Goal: Browse casually

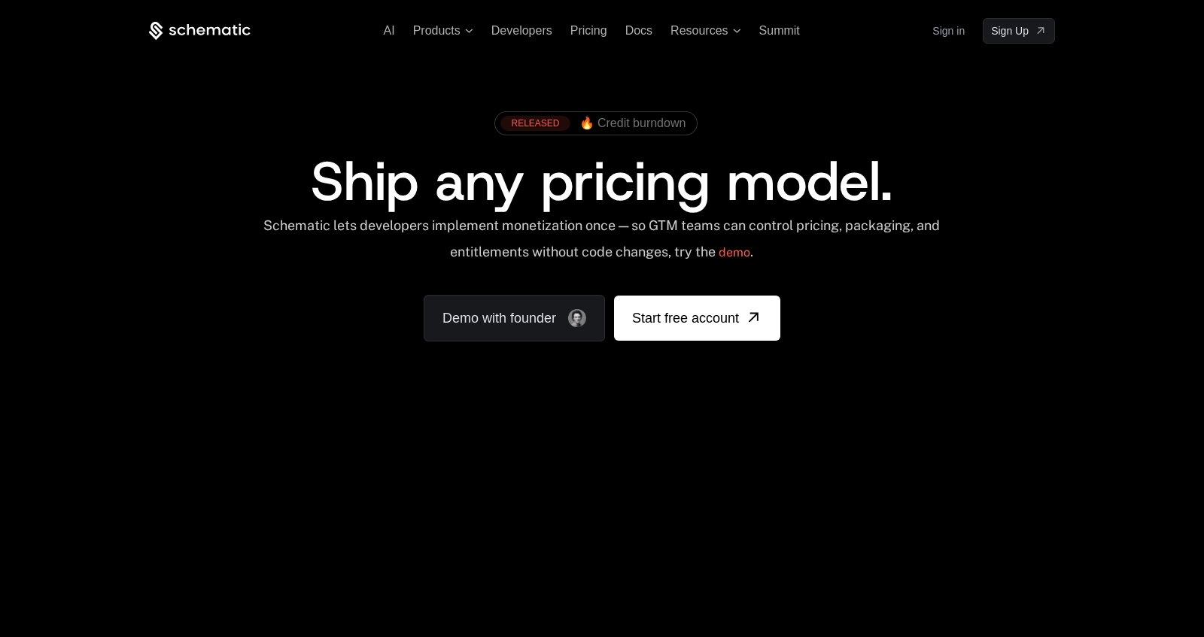
click at [806, 470] on div "Your browser does not support the video tag." at bounding box center [602, 444] width 978 height 634
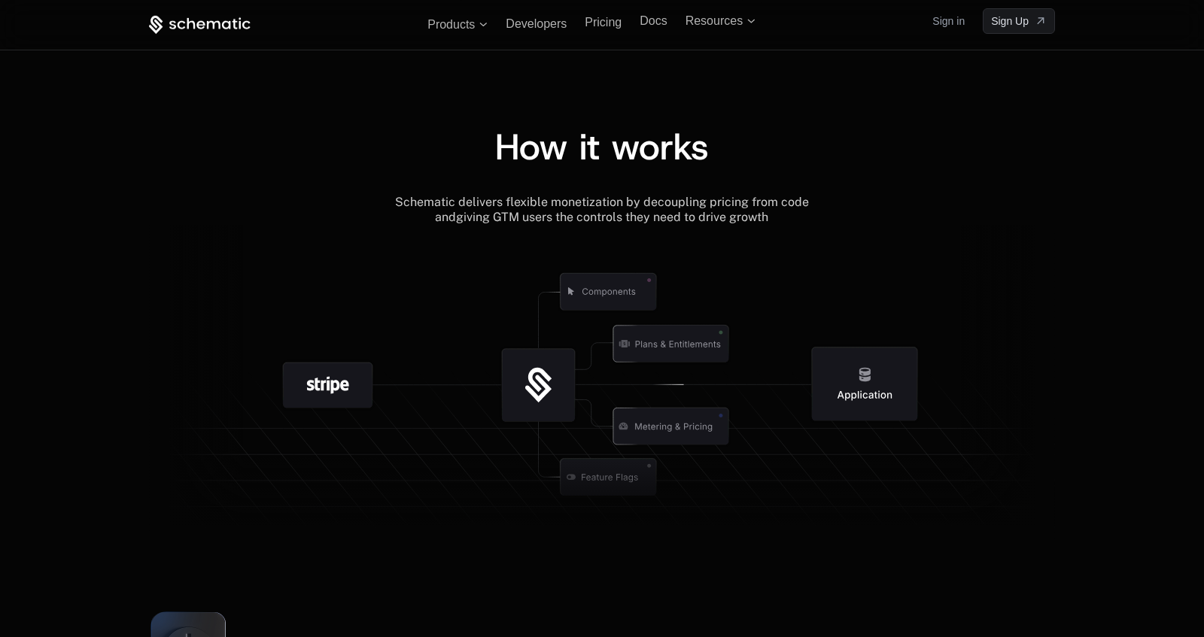
scroll to position [1569, 0]
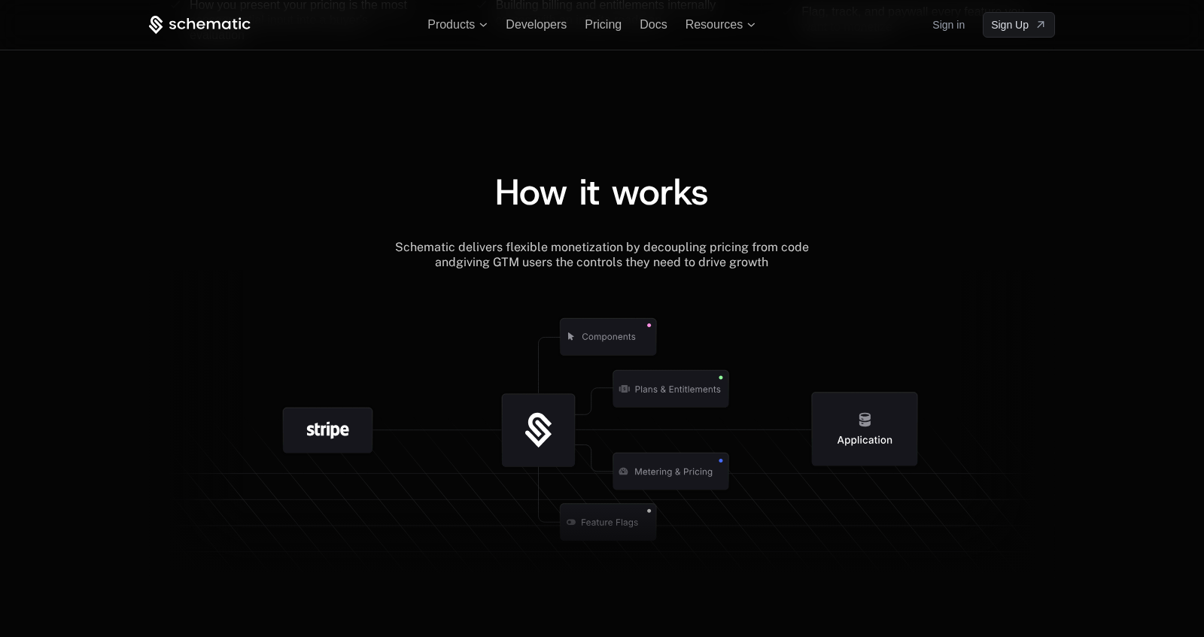
drag, startPoint x: 184, startPoint y: 315, endPoint x: 841, endPoint y: 509, distance: 684.8
click at [840, 509] on g at bounding box center [633, 522] width 1390 height 528
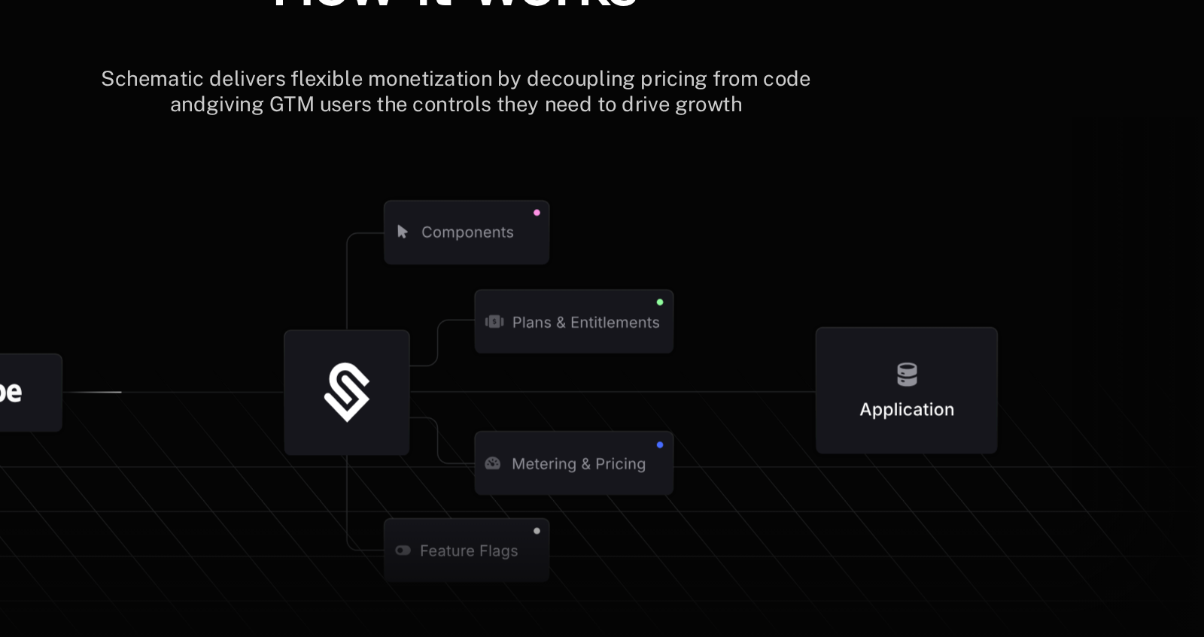
click at [681, 399] on icon at bounding box center [608, 336] width 157 height 157
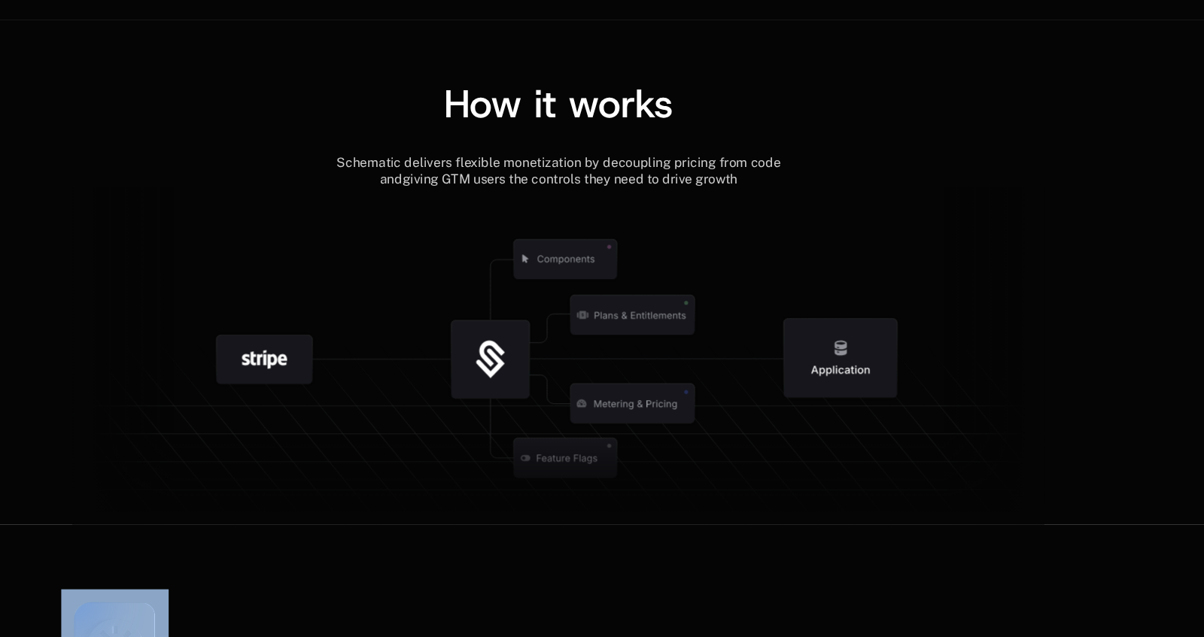
scroll to position [1625, 0]
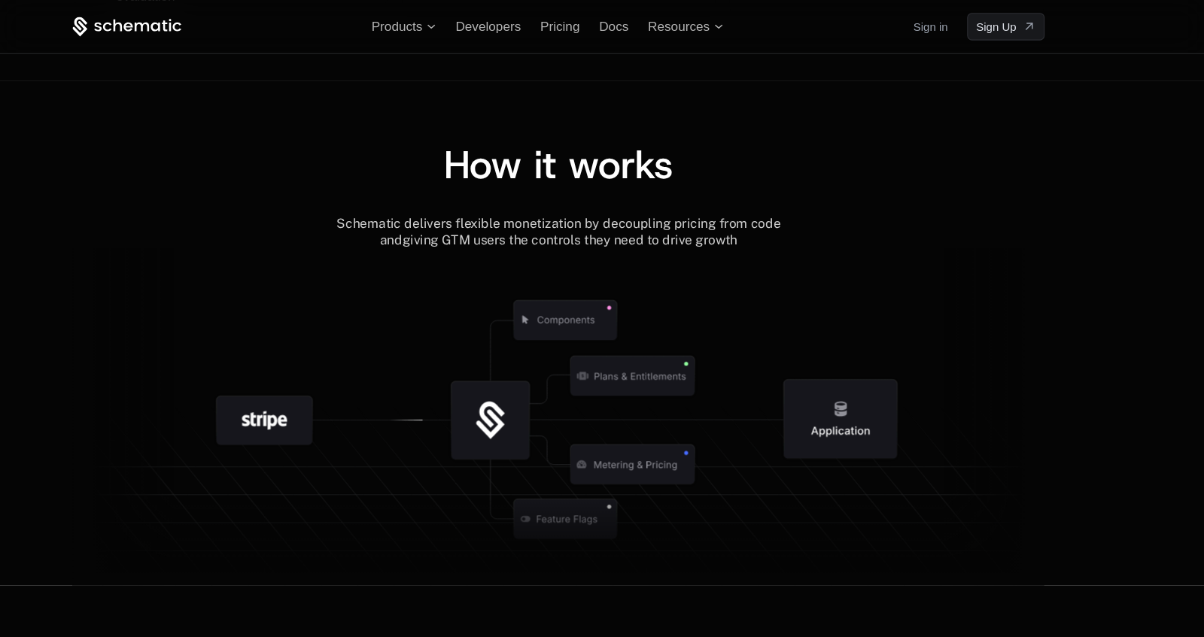
scroll to position [1597, 0]
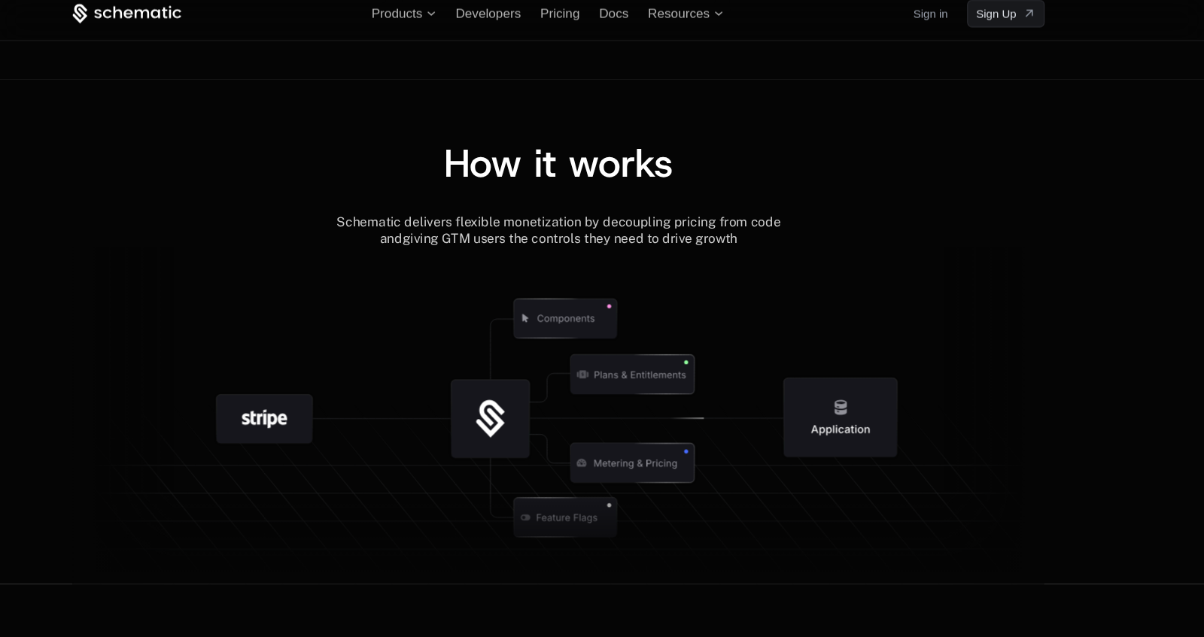
click at [687, 169] on span "How it works" at bounding box center [602, 164] width 214 height 48
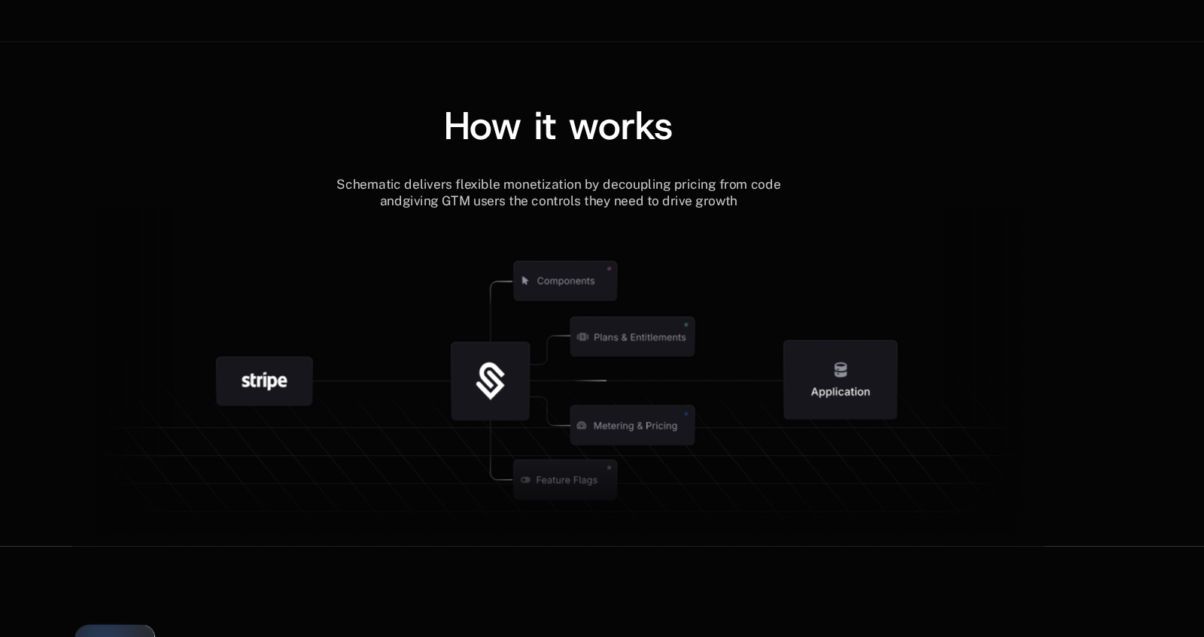
scroll to position [1611, 0]
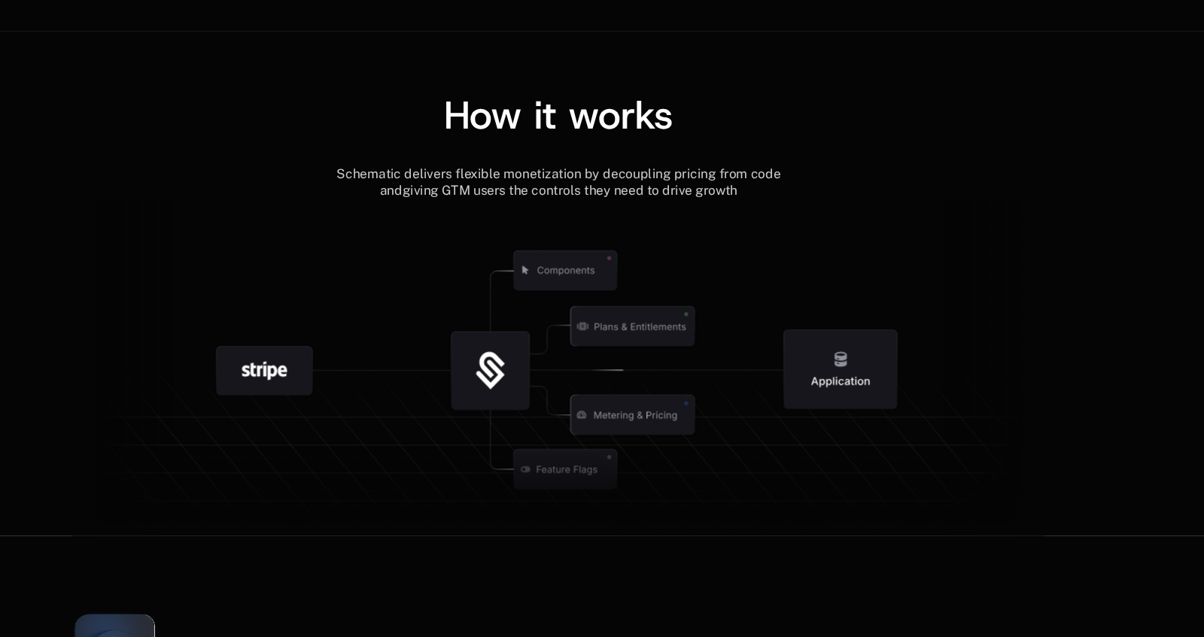
scroll to position [1611, 0]
